Goal: Task Accomplishment & Management: Complete application form

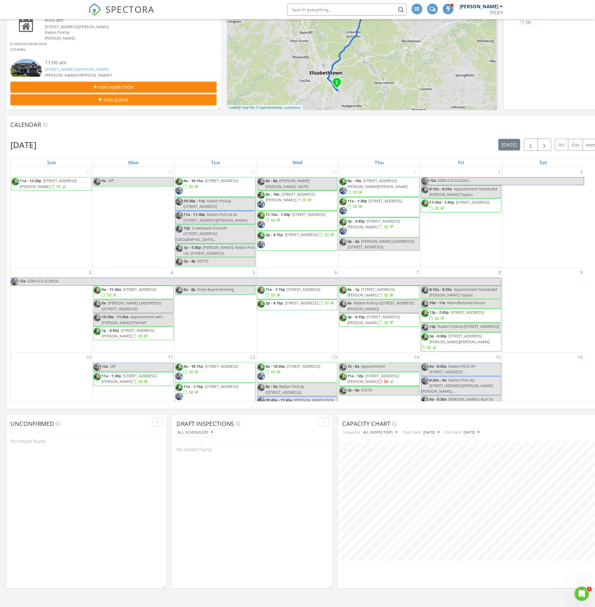
scroll to position [265545, 265409]
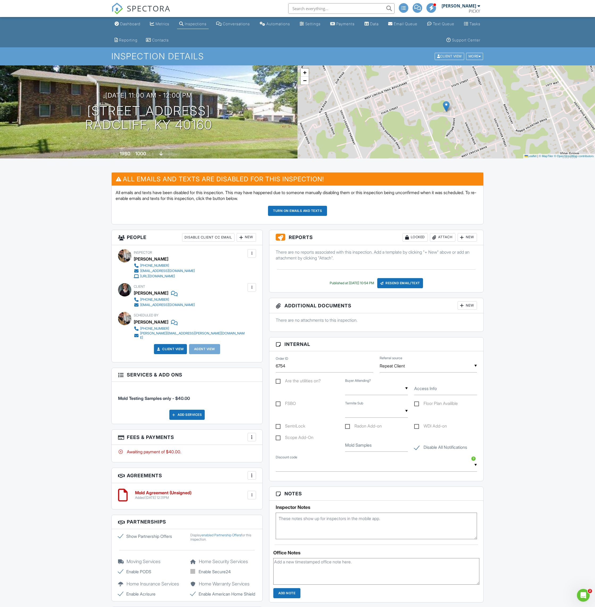
click at [465, 238] on div "New" at bounding box center [466, 237] width 19 height 9
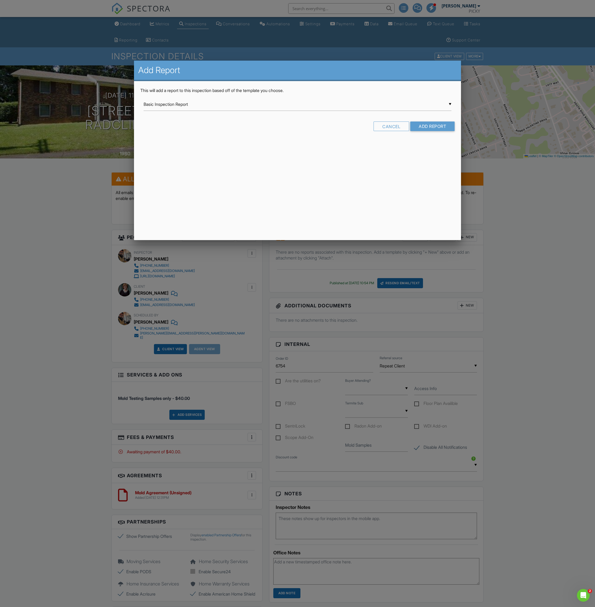
click at [316, 107] on div "▼ Basic Inspection Report Basic Inspection Report Commercial Property Inspectio…" at bounding box center [297, 104] width 308 height 13
click at [298, 142] on span "Follow Up Report" at bounding box center [297, 144] width 308 height 13
type input "Follow Up Report"
click at [431, 126] on input "Add Report" at bounding box center [432, 126] width 44 height 10
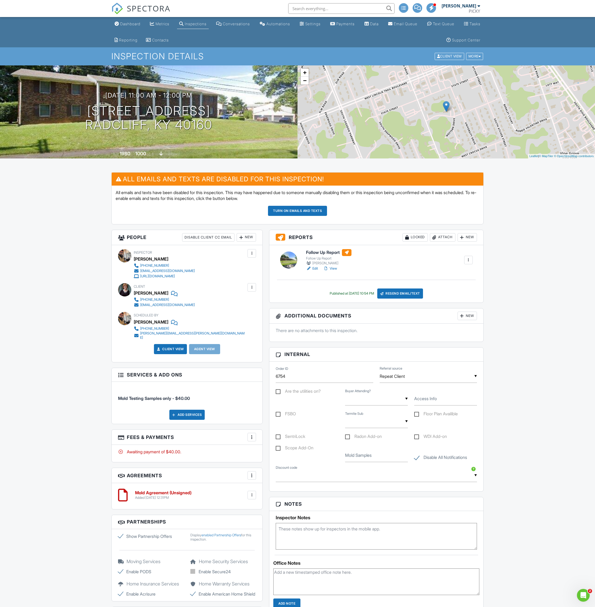
click at [316, 267] on link "Edit" at bounding box center [312, 268] width 12 height 5
